Goal: Task Accomplishment & Management: Manage account settings

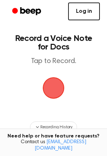
click at [92, 8] on link "Log in" at bounding box center [84, 11] width 32 height 18
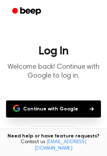
click at [60, 107] on button "Continue with Google" at bounding box center [53, 108] width 95 height 17
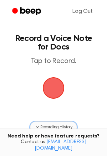
click at [42, 129] on span "Recording History" at bounding box center [56, 127] width 32 height 6
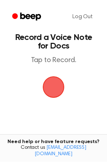
scroll to position [6, 0]
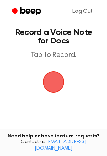
click at [50, 81] on span "button" at bounding box center [53, 82] width 20 height 20
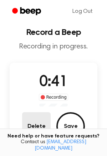
click at [37, 126] on button "Delete" at bounding box center [36, 126] width 28 height 28
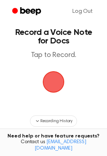
click at [52, 75] on span "button" at bounding box center [54, 82] width 22 height 22
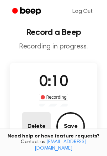
click at [37, 124] on button "Delete" at bounding box center [36, 126] width 28 height 28
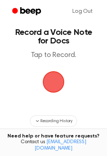
click at [53, 86] on span "button" at bounding box center [53, 82] width 20 height 20
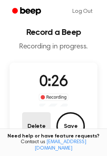
click at [32, 131] on button "Delete" at bounding box center [36, 126] width 28 height 28
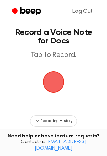
click at [51, 88] on span "button" at bounding box center [53, 82] width 20 height 20
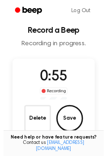
scroll to position [0, 0]
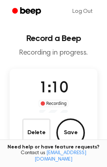
click at [44, 135] on button "Delete" at bounding box center [36, 132] width 28 height 28
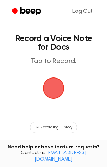
click at [54, 93] on span "button" at bounding box center [54, 88] width 26 height 26
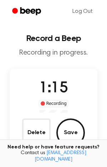
click at [73, 134] on button "Save" at bounding box center [70, 132] width 28 height 28
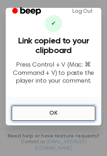
click at [71, 117] on button "OK" at bounding box center [53, 113] width 84 height 16
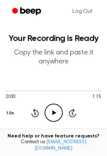
click at [54, 114] on icon "Play Audio" at bounding box center [54, 113] width 18 height 18
click at [63, 149] on link "[EMAIL_ADDRESS][DOMAIN_NAME]" at bounding box center [61, 145] width 52 height 11
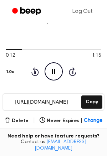
scroll to position [43, 0]
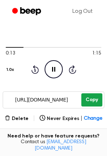
click at [85, 100] on button "Copy" at bounding box center [91, 99] width 21 height 13
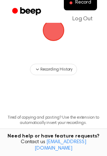
scroll to position [95, 0]
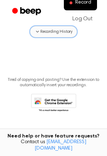
click at [61, 29] on span "Recording History" at bounding box center [56, 31] width 32 height 6
